Goal: Information Seeking & Learning: Learn about a topic

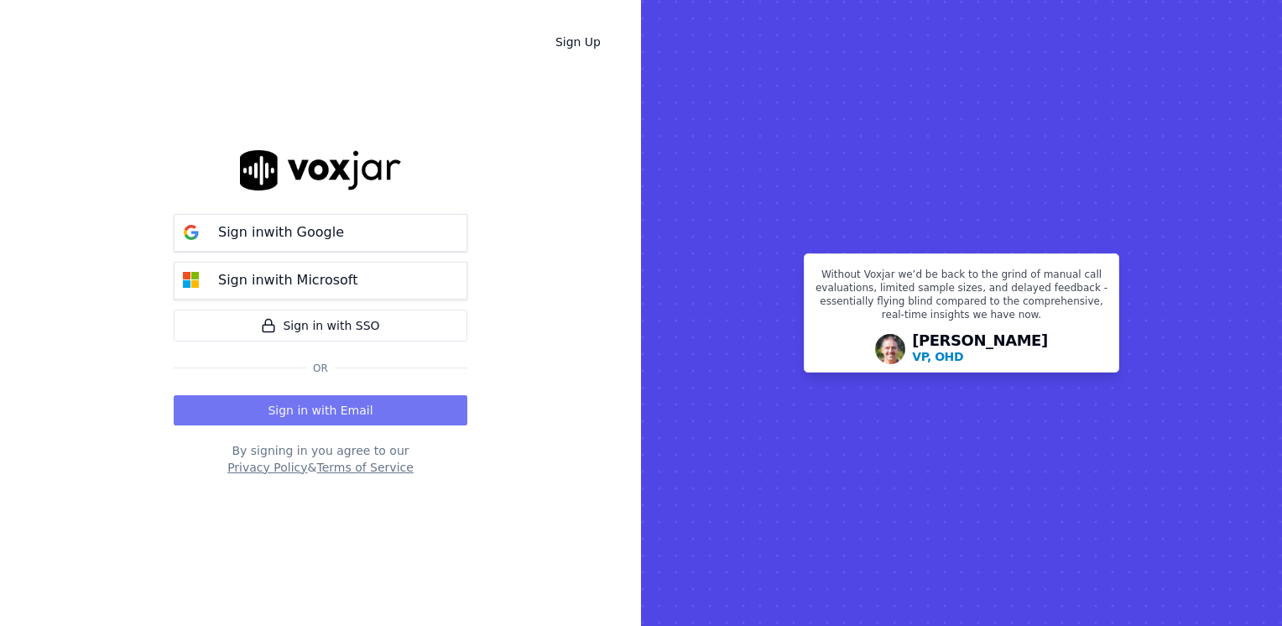
click at [366, 414] on button "Sign in with Email" at bounding box center [321, 410] width 294 height 30
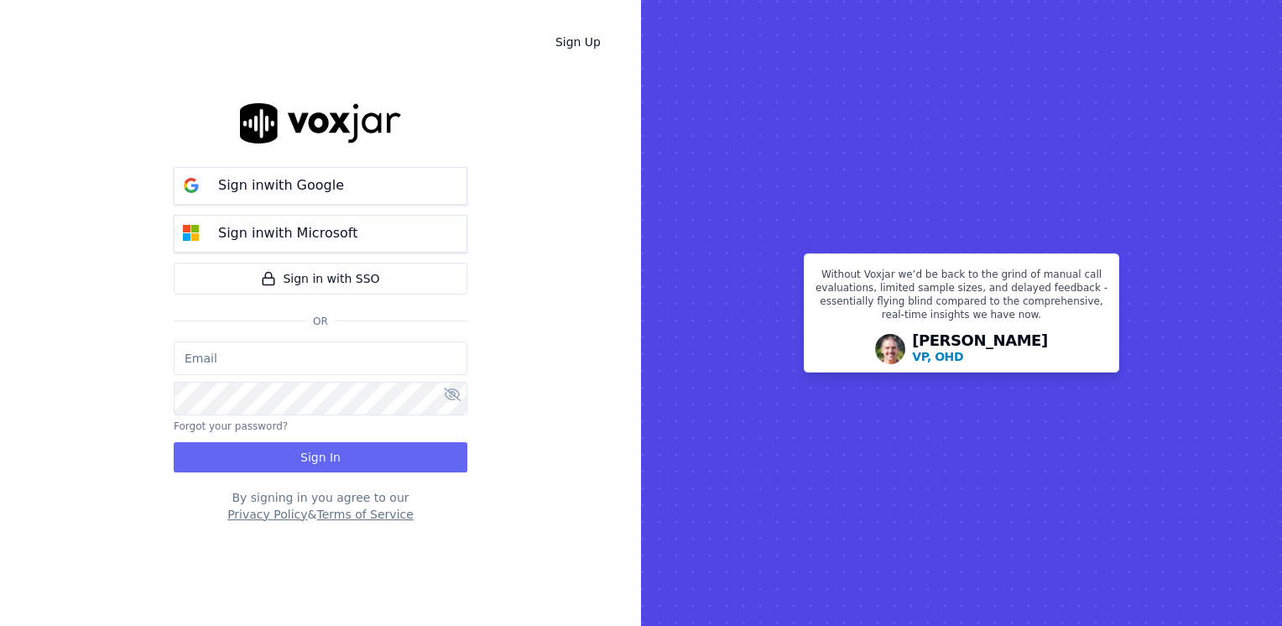
click at [324, 359] on input "email" at bounding box center [321, 358] width 294 height 34
type input "maleman@newwavepower.net"
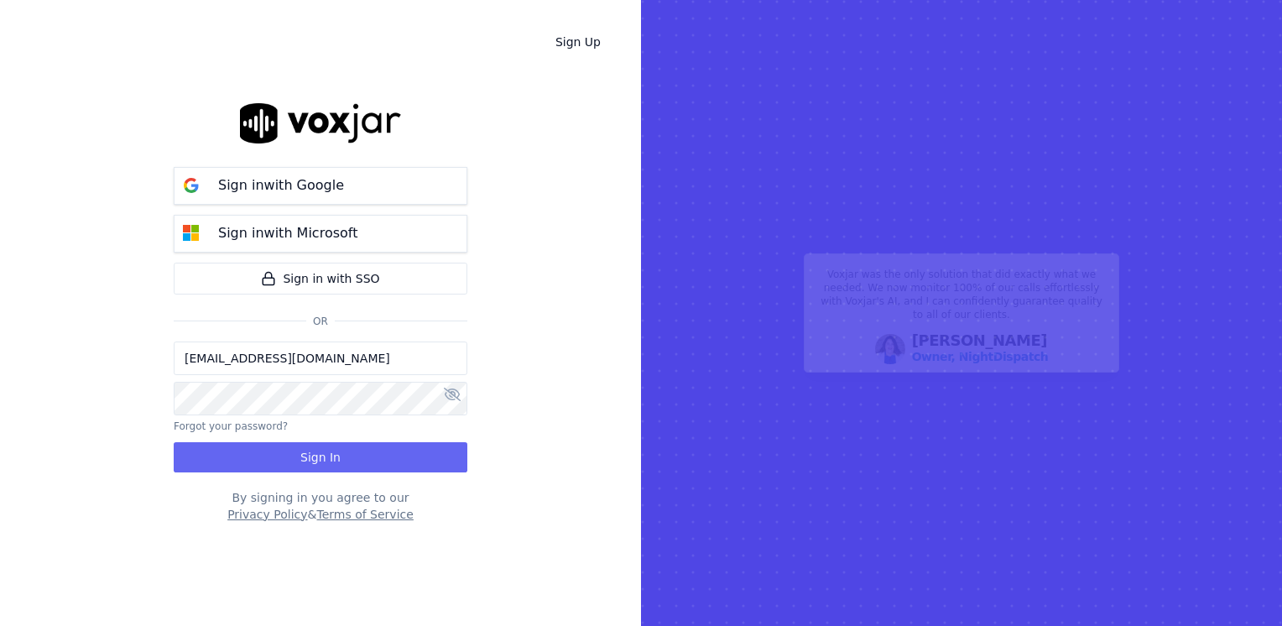
click at [446, 394] on icon at bounding box center [452, 394] width 17 height 13
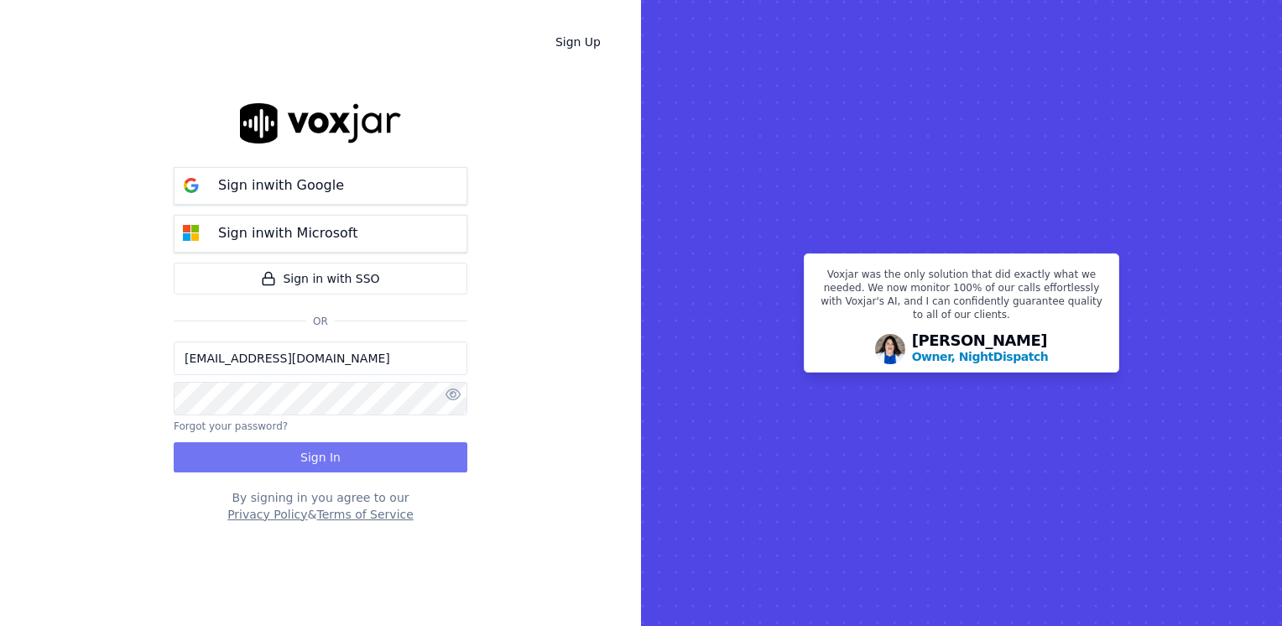
click at [376, 455] on button "Sign In" at bounding box center [321, 457] width 294 height 30
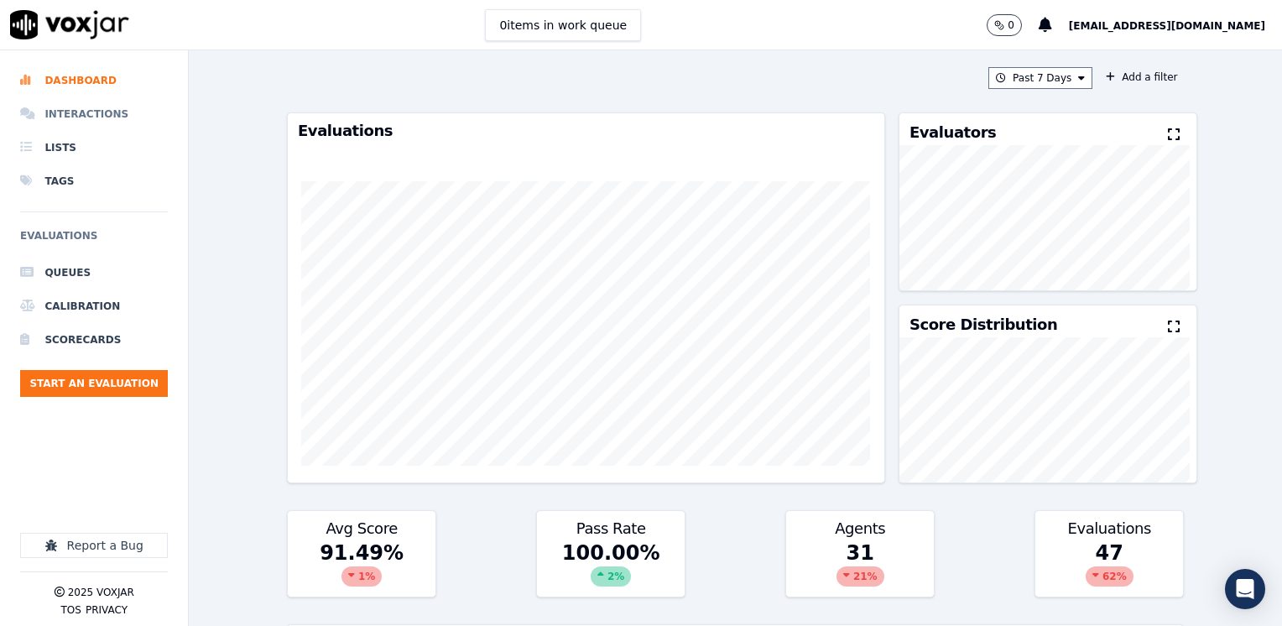
click at [112, 118] on li "Interactions" at bounding box center [94, 114] width 148 height 34
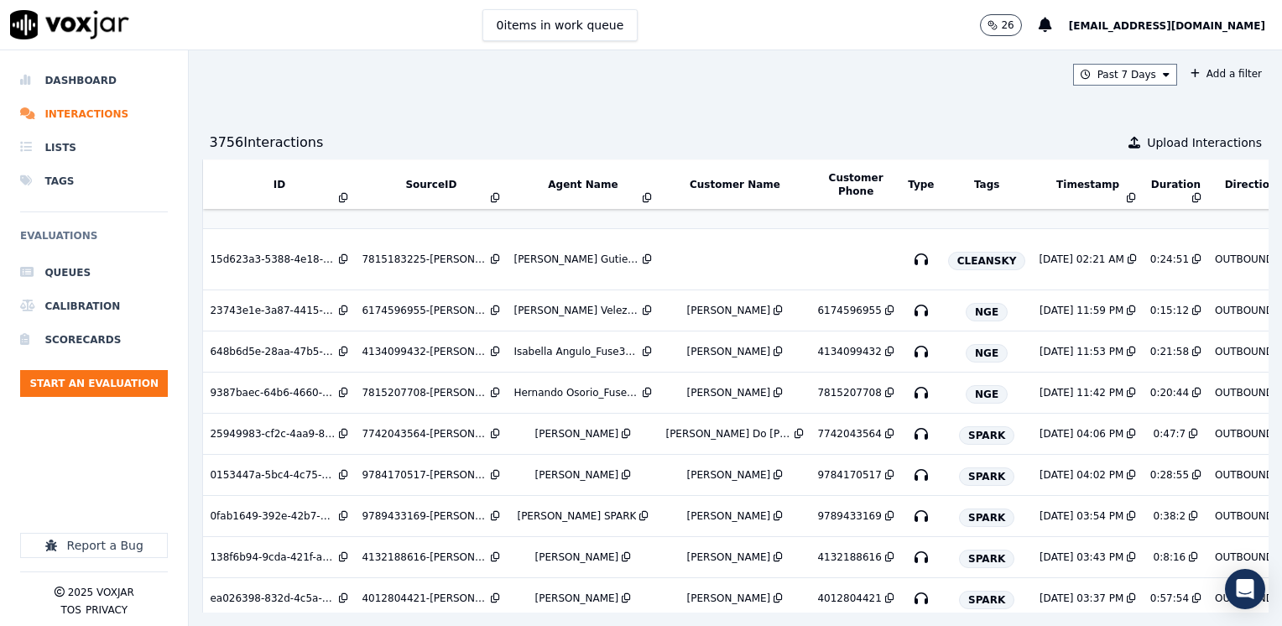
scroll to position [336, 0]
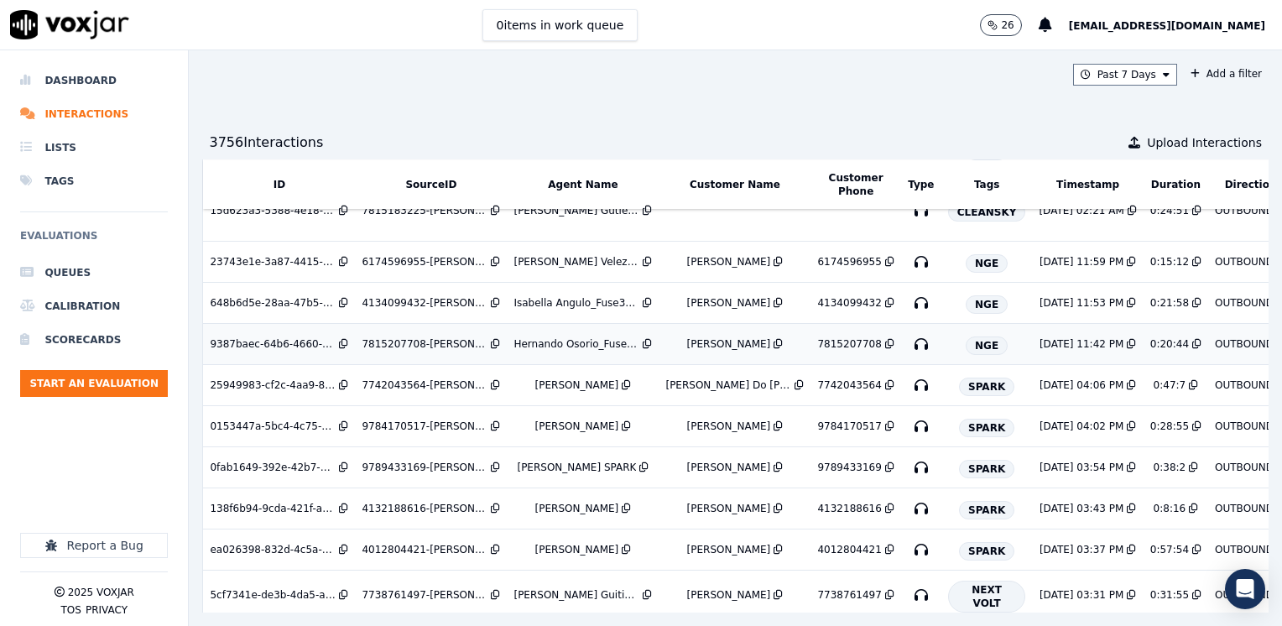
click at [528, 346] on div "Hernando Osorio_Fuse3032_NGE" at bounding box center [576, 343] width 126 height 13
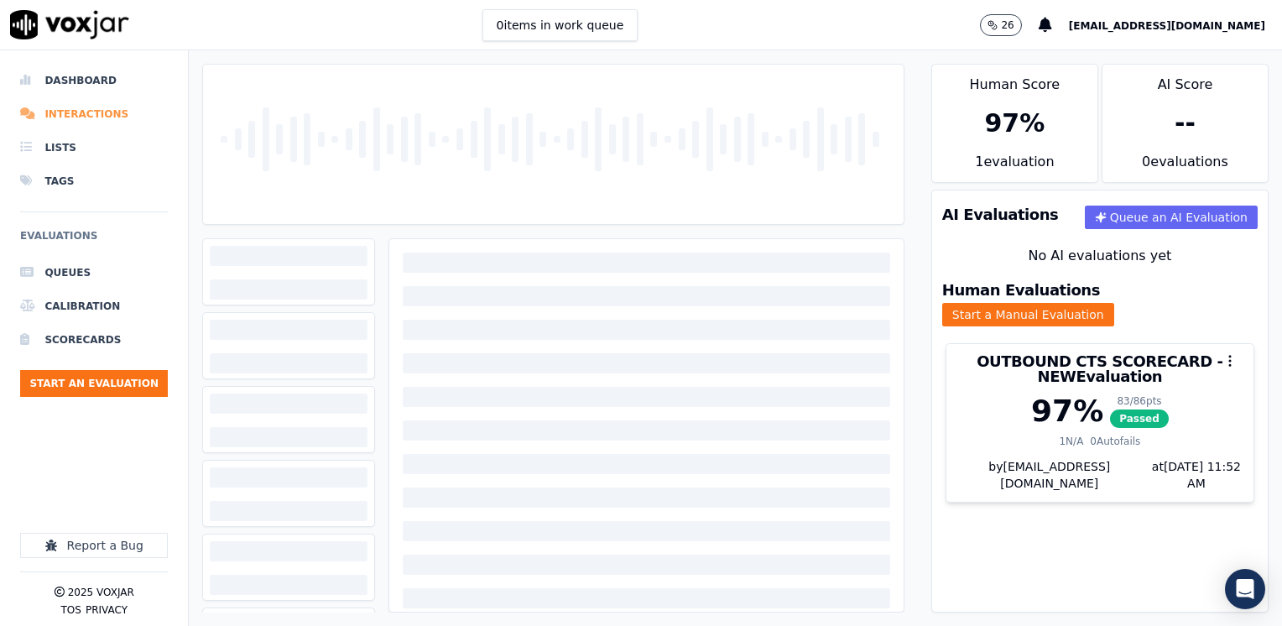
click at [75, 108] on li "Interactions" at bounding box center [94, 114] width 148 height 34
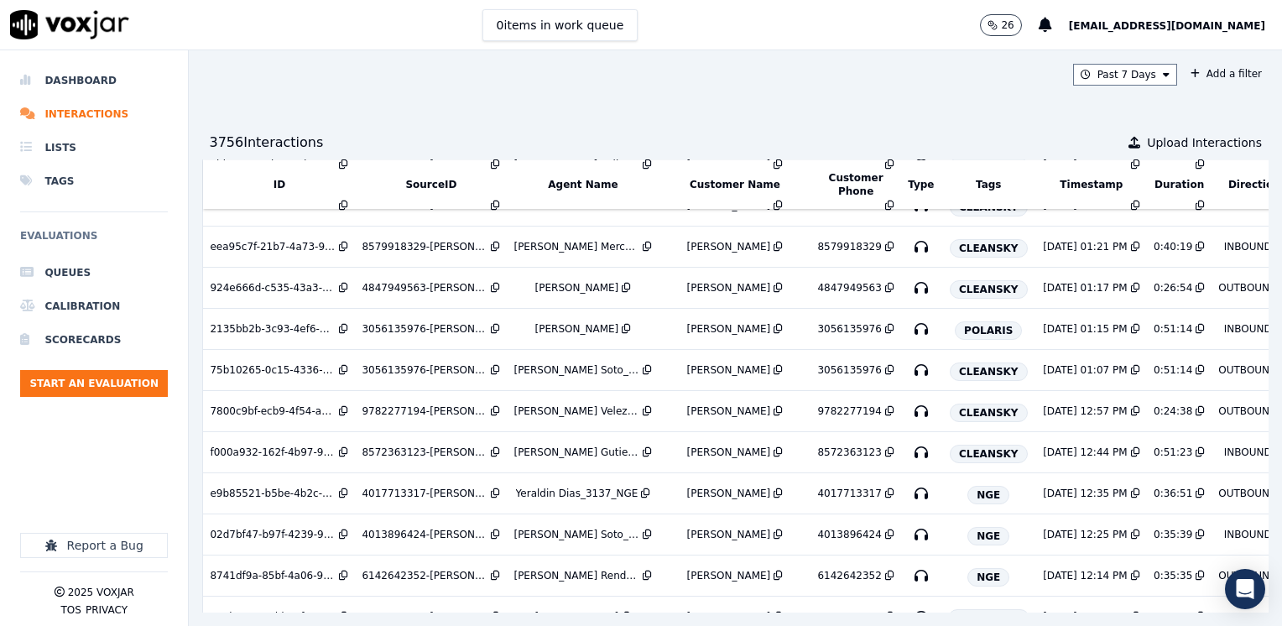
scroll to position [954, 0]
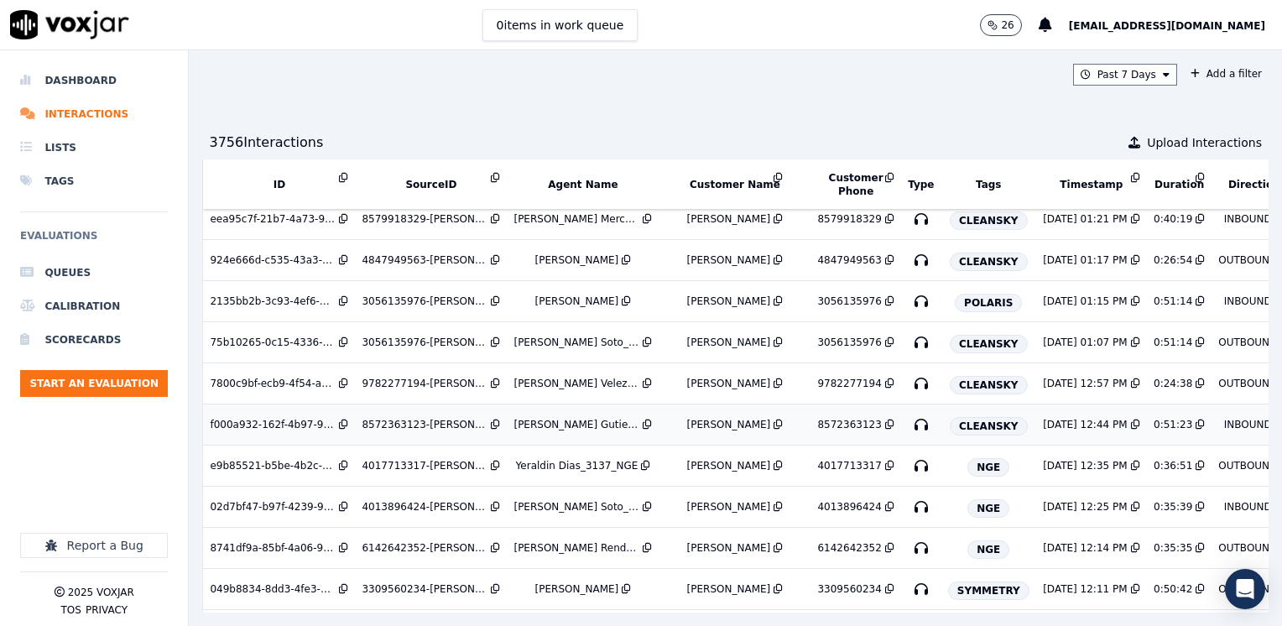
click at [385, 409] on td "8572363123-LUIS GUTIERREZ all.mp3" at bounding box center [431, 424] width 152 height 41
